Goal: Find contact information: Find contact information

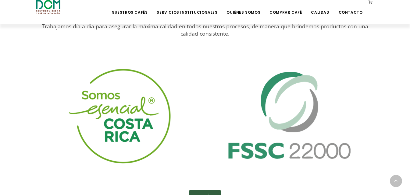
scroll to position [866, 0]
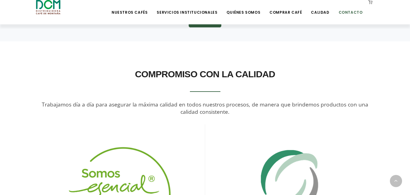
click at [346, 9] on link "Contacto" at bounding box center [350, 8] width 31 height 14
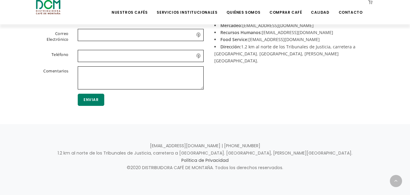
scroll to position [138, 0]
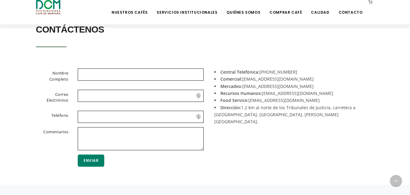
drag, startPoint x: 299, startPoint y: 72, endPoint x: 287, endPoint y: 71, distance: 12.5
click at [287, 71] on li "Central Telefónica: [PHONE_NUMBER]" at bounding box center [291, 72] width 155 height 7
drag, startPoint x: 312, startPoint y: 94, endPoint x: 263, endPoint y: 93, distance: 49.3
click at [263, 93] on li "Recursos Humanos: [EMAIL_ADDRESS][DOMAIN_NAME]" at bounding box center [291, 93] width 155 height 7
copy li "[EMAIL_ADDRESS][DOMAIN_NAME]"
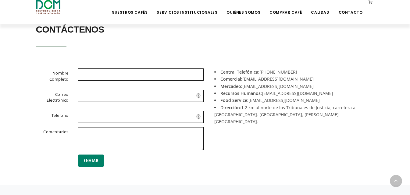
drag, startPoint x: 303, startPoint y: 70, endPoint x: 289, endPoint y: 74, distance: 14.3
click at [302, 70] on li "Central Telefónica: [PHONE_NUMBER]" at bounding box center [291, 72] width 155 height 7
drag, startPoint x: 294, startPoint y: 73, endPoint x: 272, endPoint y: 73, distance: 22.8
click at [272, 73] on li "Central Telefónica: [PHONE_NUMBER]" at bounding box center [291, 72] width 155 height 7
copy li "2442-0000"
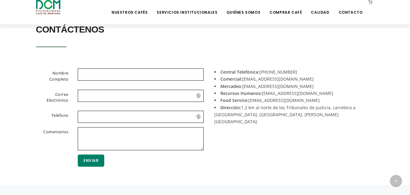
click at [7, 90] on section "Nombre Completo Correo Electrónico Teléfono Comentarios Enviar Central Telefóni…" at bounding box center [205, 122] width 410 height 126
